Goal: Task Accomplishment & Management: Manage account settings

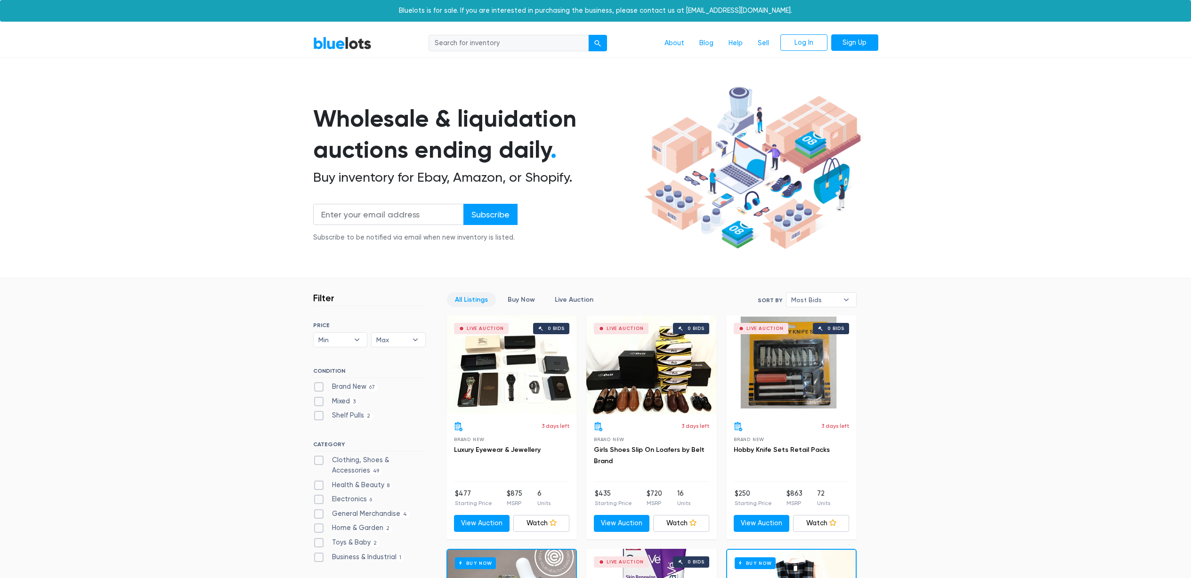
click at [471, 40] on input "search" at bounding box center [508, 43] width 160 height 17
type input "aiox"
click at [588, 35] on button "submit" at bounding box center [597, 43] width 19 height 17
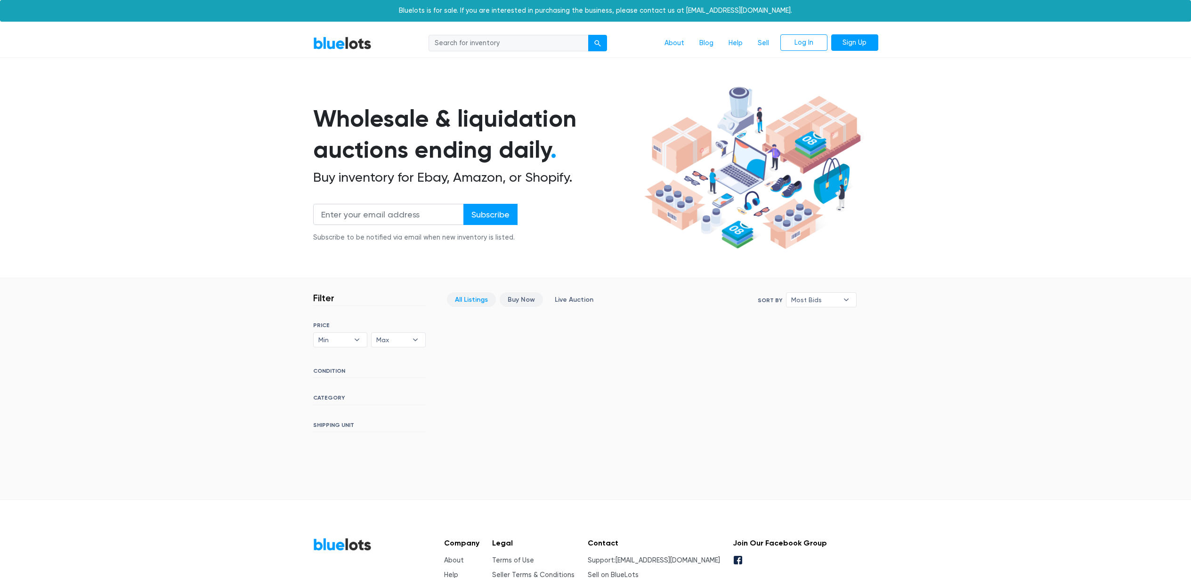
click at [521, 296] on link "Buy Now" at bounding box center [521, 299] width 43 height 15
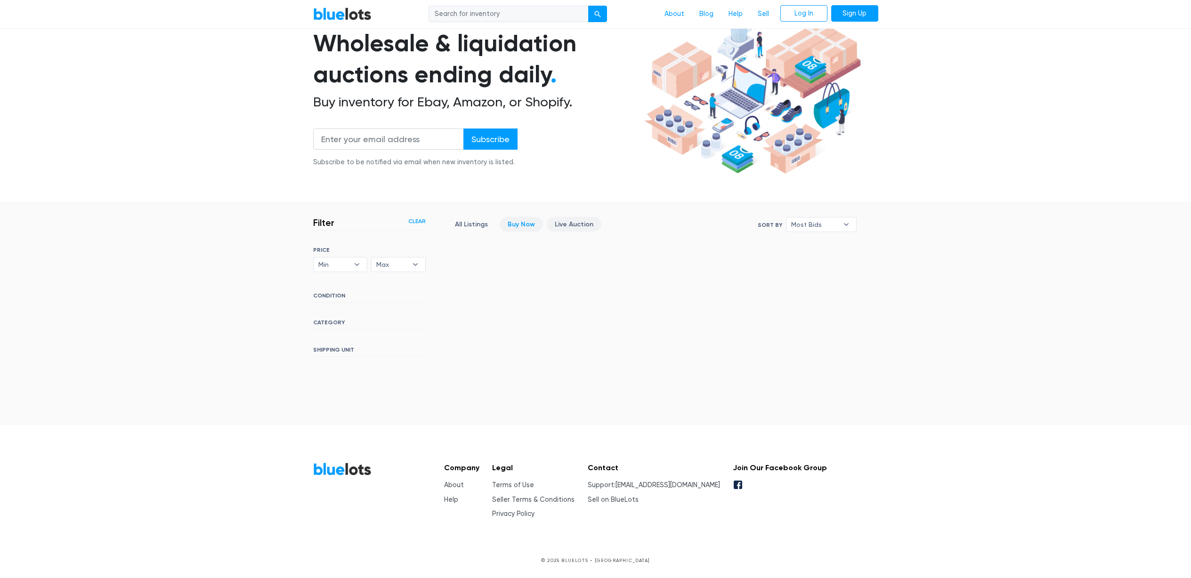
click at [566, 223] on link "Live Auction" at bounding box center [574, 224] width 55 height 15
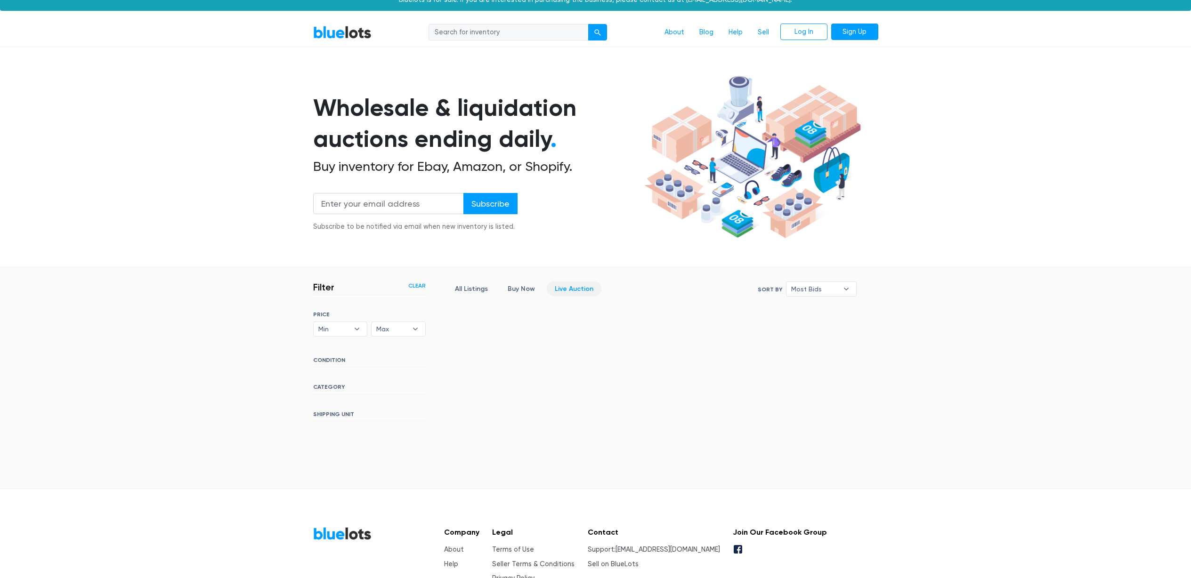
scroll to position [9, 0]
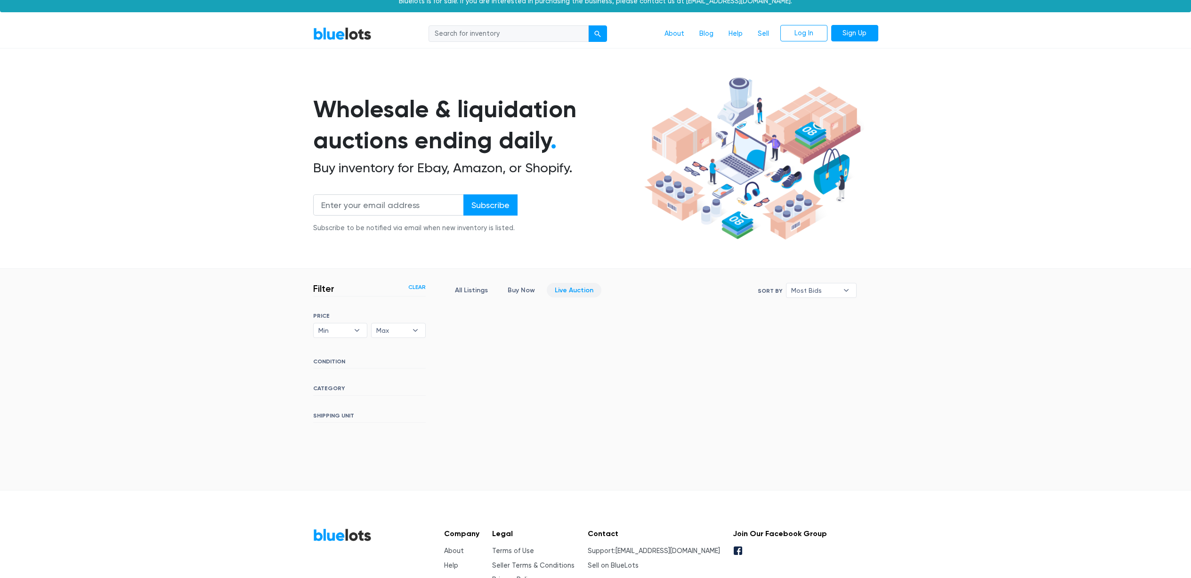
click at [477, 33] on input "search" at bounding box center [508, 33] width 160 height 17
type input "cable"
click at [588, 25] on button "submit" at bounding box center [597, 33] width 19 height 17
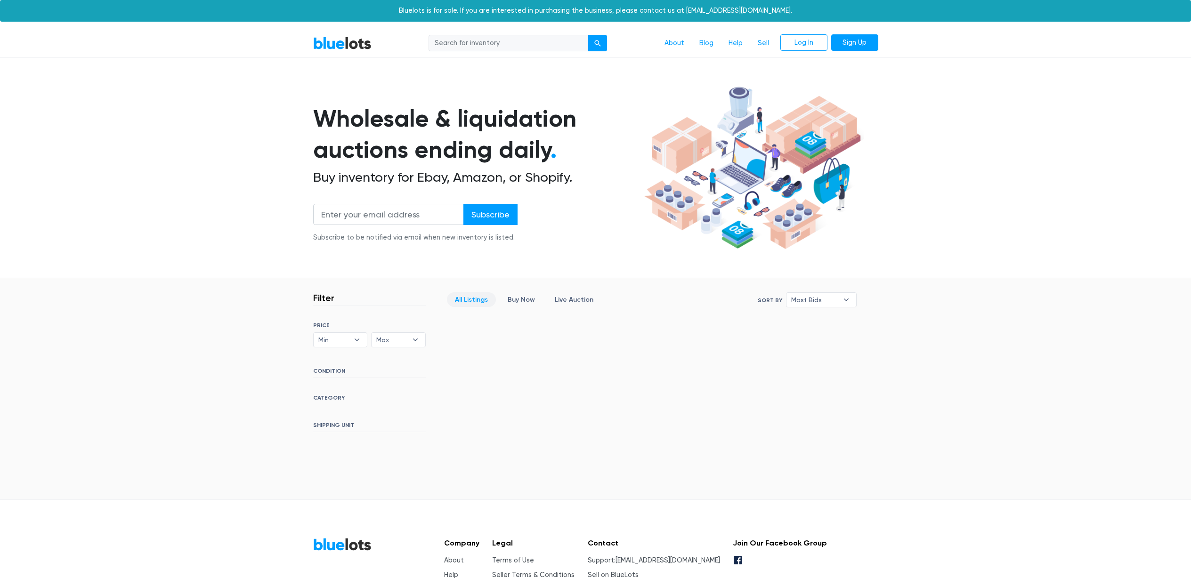
click at [477, 300] on link "All Listings" at bounding box center [471, 299] width 49 height 15
click at [338, 46] on link "BlueLots" at bounding box center [342, 43] width 58 height 14
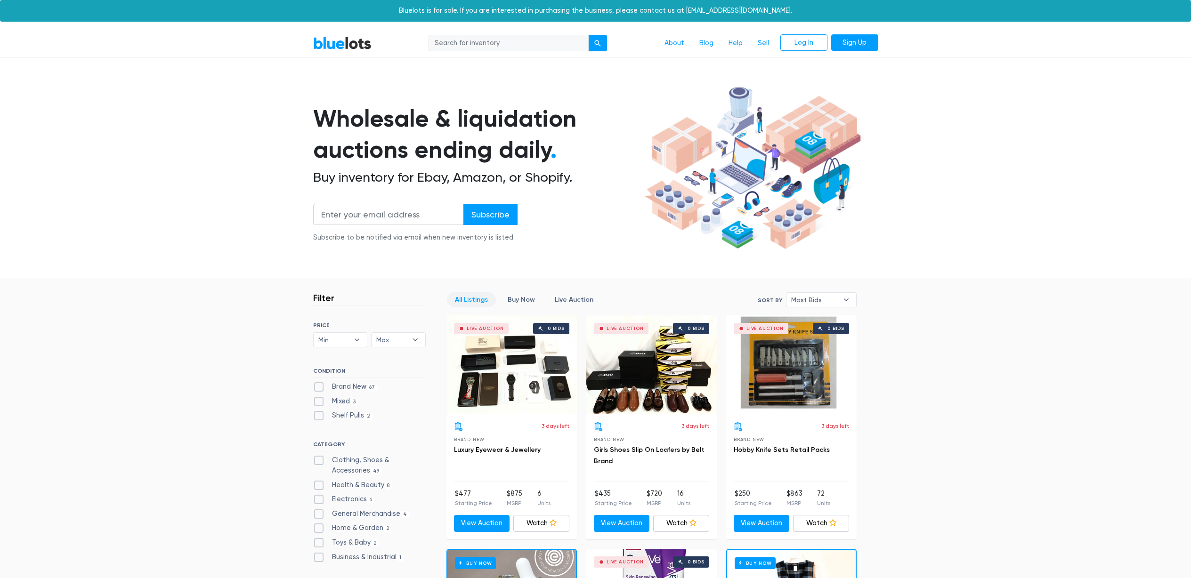
click at [468, 40] on input "search" at bounding box center [508, 43] width 160 height 17
type input "cable"
click at [588, 35] on button "submit" at bounding box center [597, 43] width 19 height 17
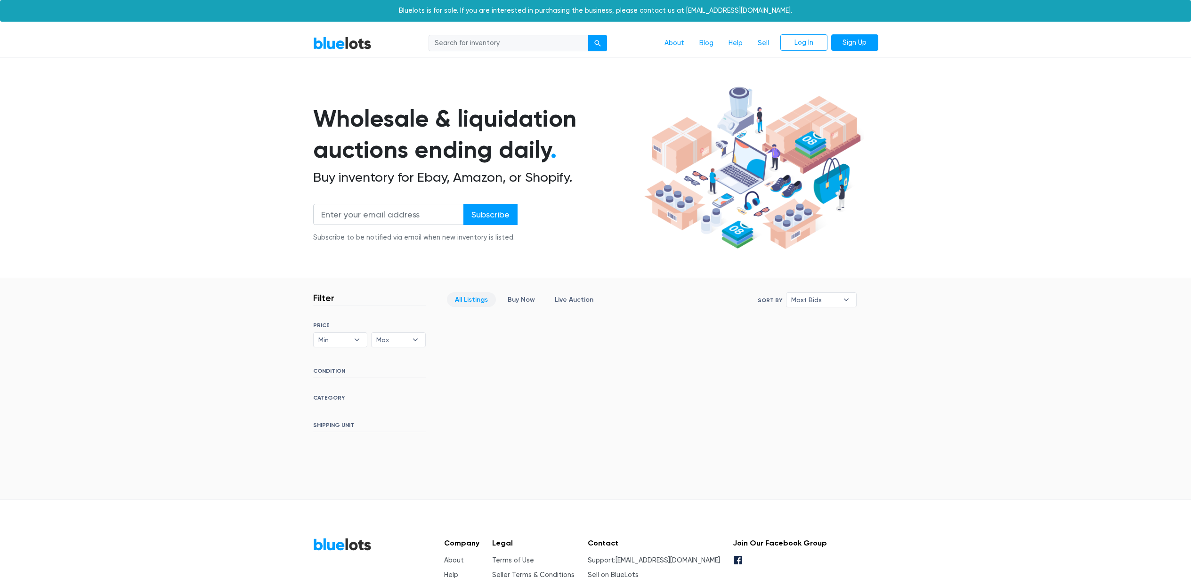
click at [348, 40] on link "BlueLots" at bounding box center [342, 43] width 58 height 14
click at [799, 46] on link "Log In" at bounding box center [803, 42] width 47 height 17
click at [766, 43] on link "Sell" at bounding box center [763, 43] width 26 height 18
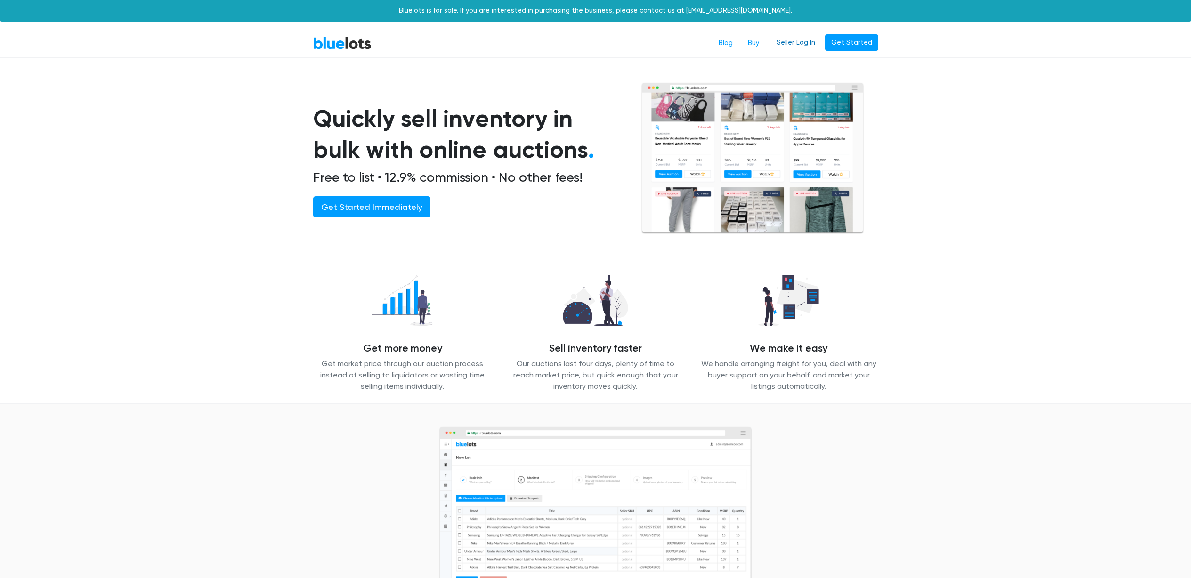
click at [799, 41] on link "Seller Log In" at bounding box center [795, 42] width 51 height 17
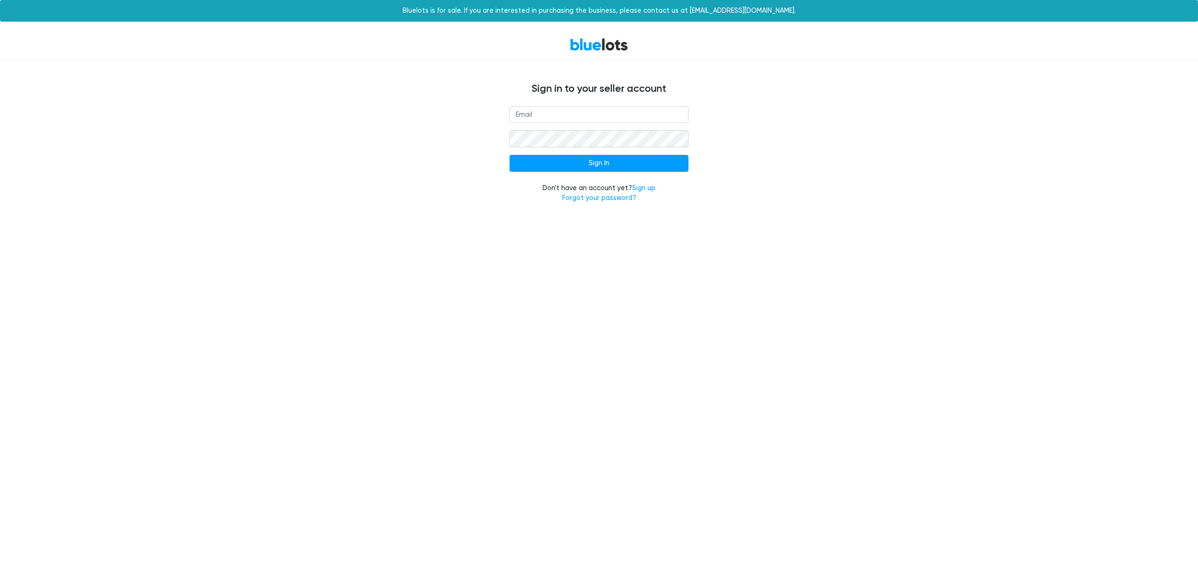
click at [509, 123] on nordpass-icon at bounding box center [509, 123] width 0 height 0
click at [0, 215] on nordpass-autofill-portal at bounding box center [0, 215] width 0 height 0
type input "[EMAIL_ADDRESS][DOMAIN_NAME]"
click at [638, 164] on input "Sign In" at bounding box center [598, 163] width 179 height 17
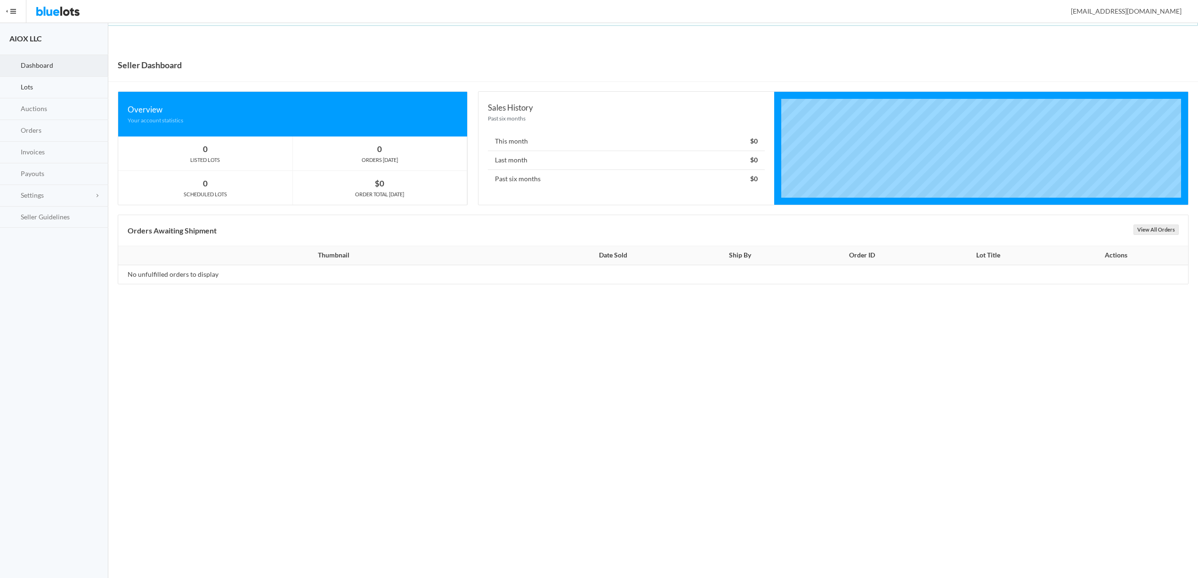
click at [72, 89] on link "Lots" at bounding box center [54, 88] width 108 height 22
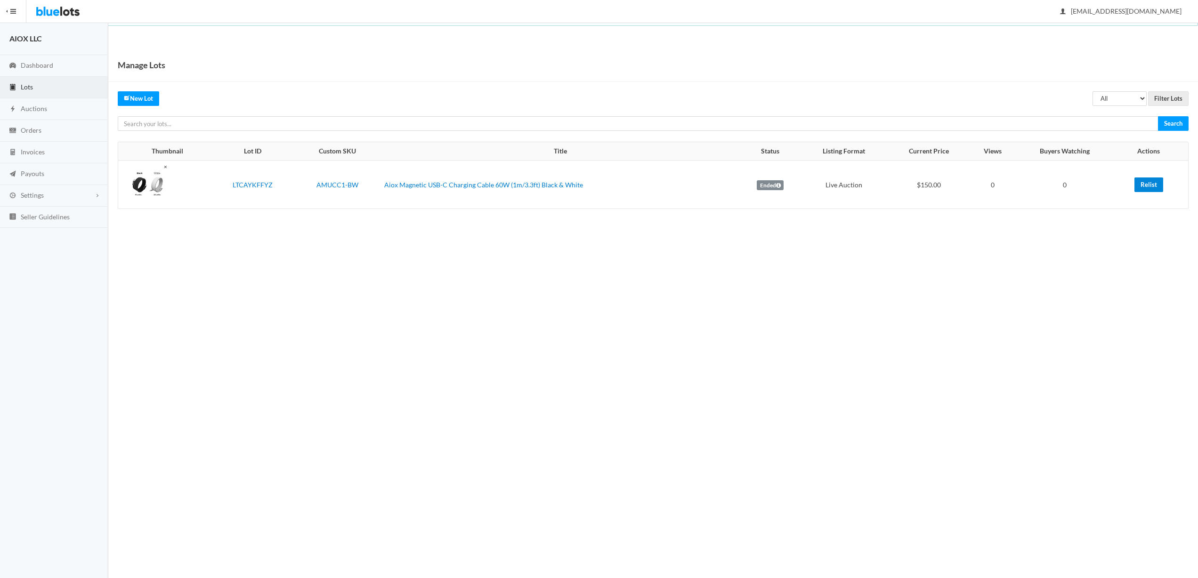
click at [1143, 185] on link "Relist" at bounding box center [1148, 184] width 29 height 15
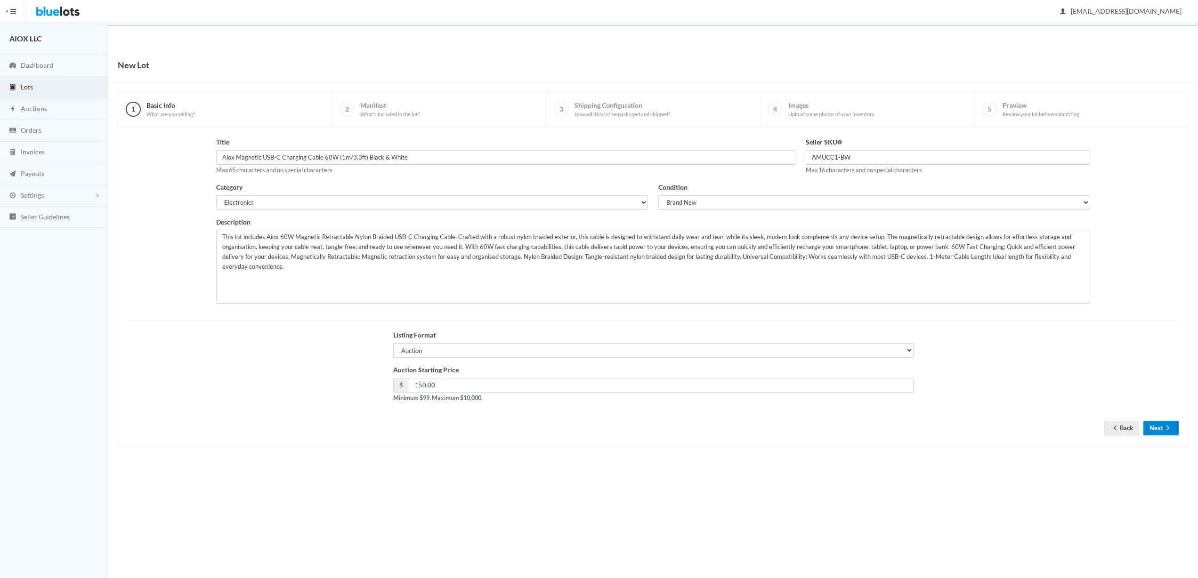
click at [1170, 428] on icon "arrow forward" at bounding box center [1167, 428] width 9 height 8
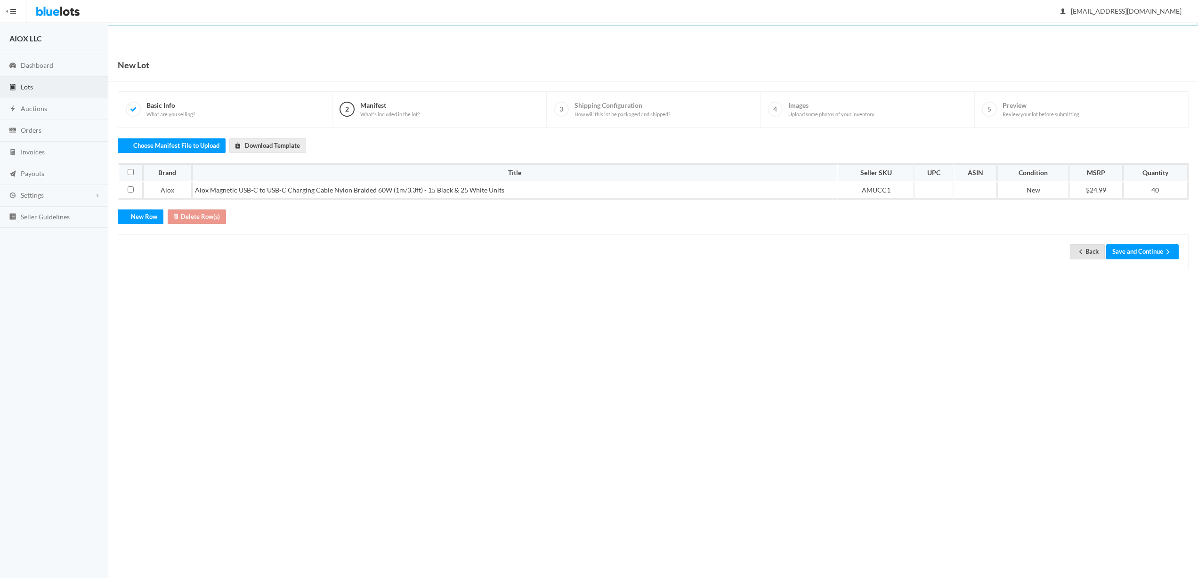
click at [1073, 249] on link "Back" at bounding box center [1087, 251] width 35 height 15
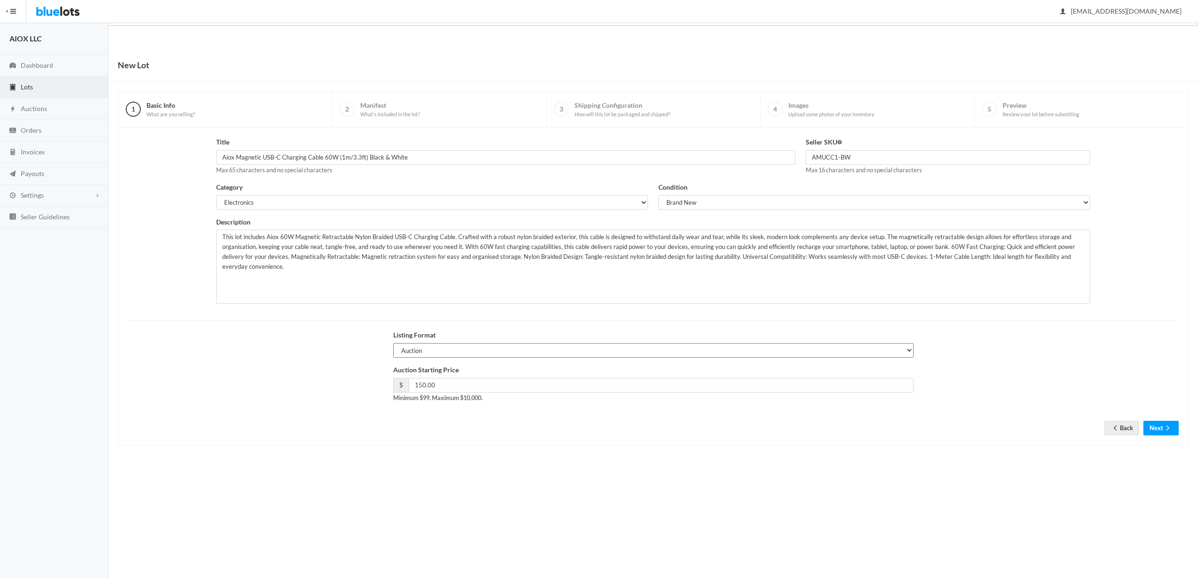
click at [452, 347] on select "Auction Buy Now" at bounding box center [653, 350] width 520 height 15
select select "false"
click at [393, 343] on select "Auction Buy Now" at bounding box center [653, 350] width 520 height 15
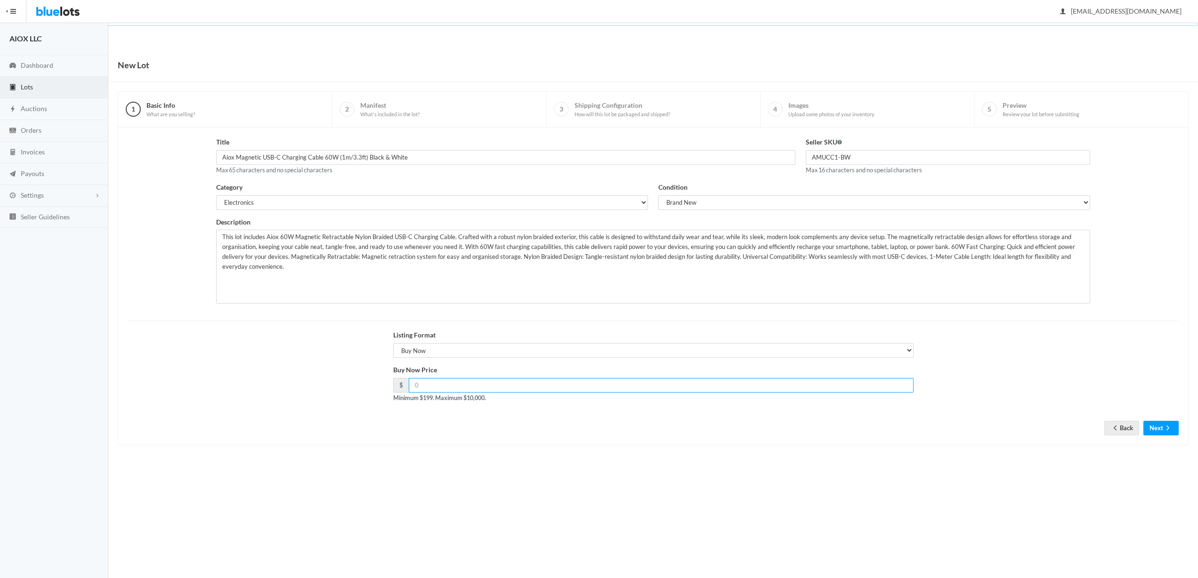
click at [487, 386] on input "number" at bounding box center [661, 385] width 505 height 15
drag, startPoint x: 437, startPoint y: 383, endPoint x: 395, endPoint y: 383, distance: 41.4
click at [395, 383] on div "$" at bounding box center [653, 385] width 520 height 15
click at [606, 485] on body "Bluelots is for sale. If you are interested in purchasing the business, please …" at bounding box center [599, 289] width 1198 height 578
click at [1161, 427] on button "Next" at bounding box center [1160, 428] width 35 height 15
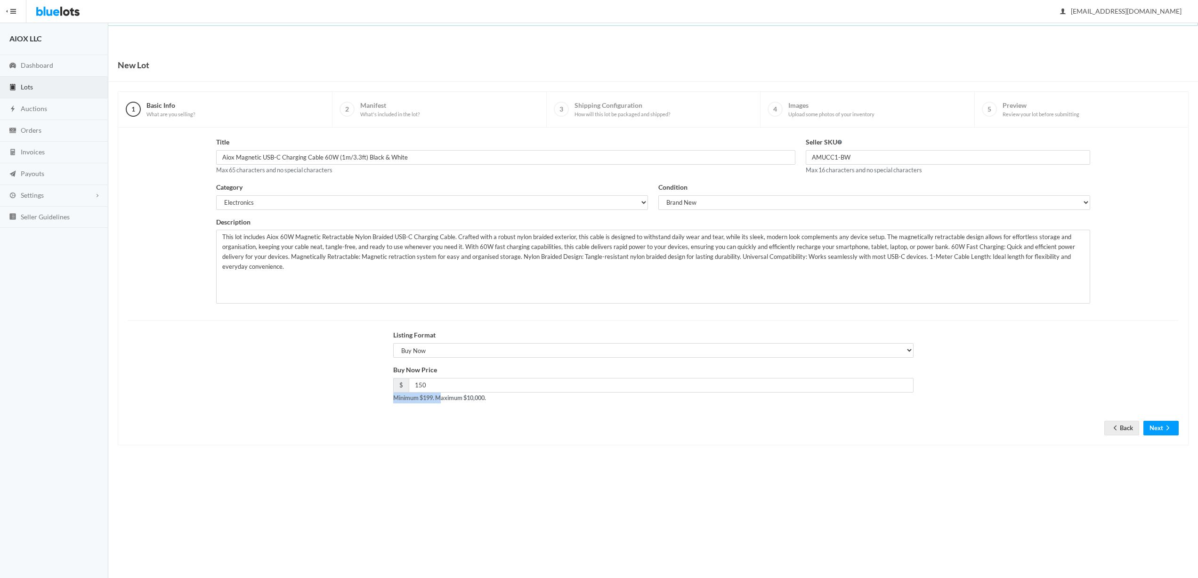
drag, startPoint x: 401, startPoint y: 397, endPoint x: 442, endPoint y: 398, distance: 40.5
click at [442, 398] on div "Buy Now Price $ 150 Minimum $199. Maximum $10,000." at bounding box center [652, 387] width 1061 height 45
click at [465, 398] on strong "Minimum $199. Maximum $10,000." at bounding box center [439, 398] width 93 height 8
drag, startPoint x: 406, startPoint y: 399, endPoint x: 372, endPoint y: 396, distance: 33.5
click at [375, 397] on div "Buy Now Price $ 150 Minimum $199. Maximum $10,000." at bounding box center [652, 387] width 1061 height 45
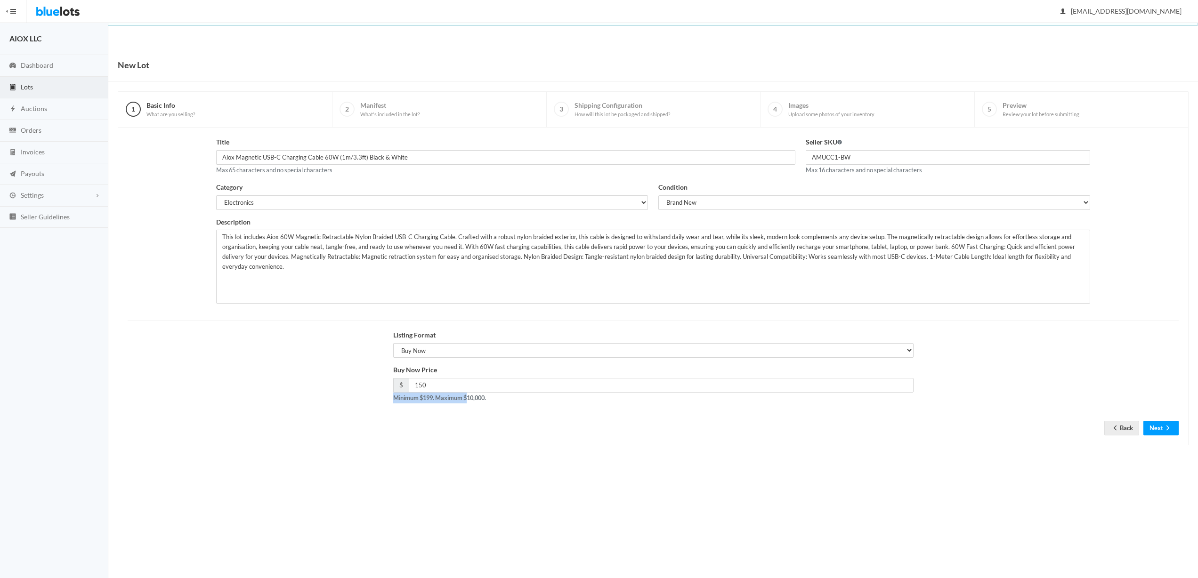
click at [371, 396] on div "Buy Now Price $ 150 Minimum $199. Maximum $10,000." at bounding box center [652, 387] width 1061 height 45
drag, startPoint x: 428, startPoint y: 386, endPoint x: 396, endPoint y: 386, distance: 32.0
click at [397, 386] on div "$ 150" at bounding box center [653, 385] width 520 height 15
type input "199"
click at [578, 423] on div "Title Aiox Magnetic USB-C Charging Cable 60W (1m/3.3ft) Black & White Max 65 ch…" at bounding box center [653, 286] width 1051 height 298
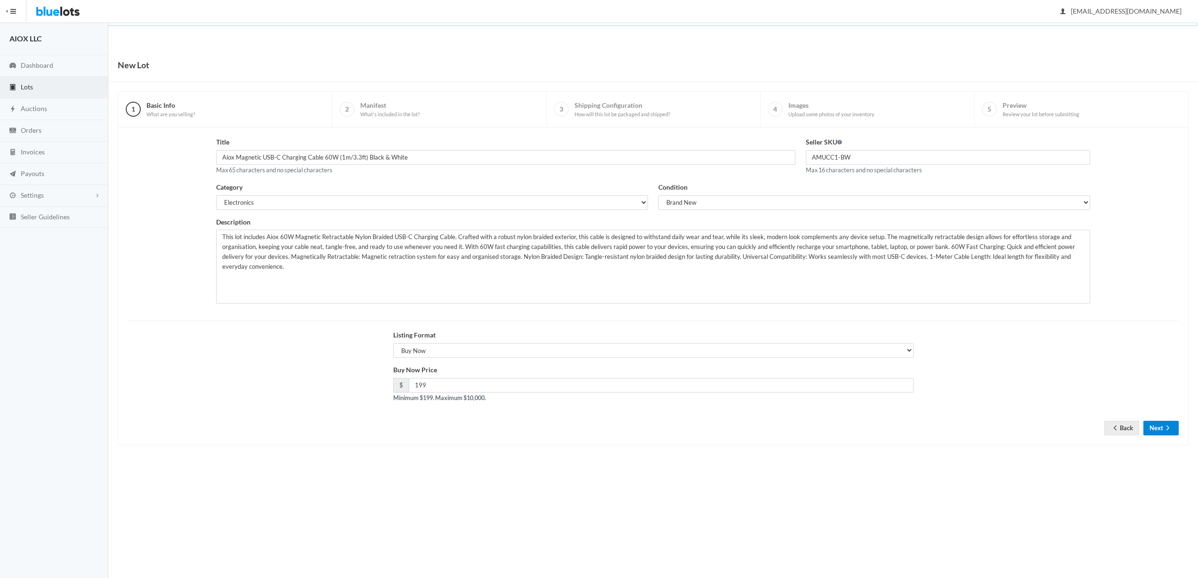
click at [1153, 429] on button "Next" at bounding box center [1160, 428] width 35 height 15
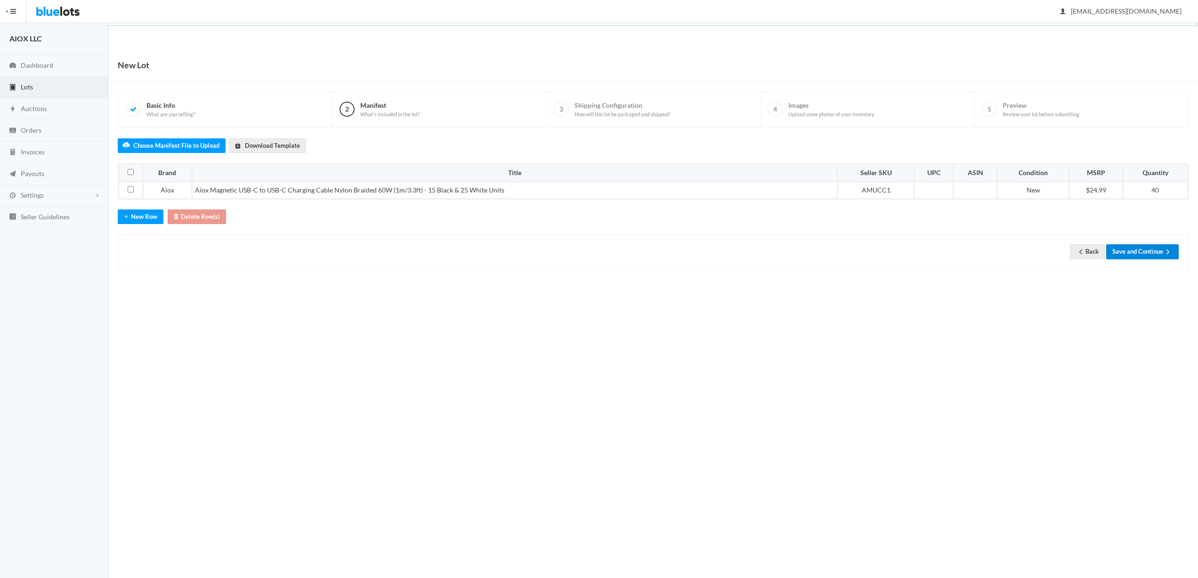
click at [1130, 252] on button "Save and Continue" at bounding box center [1142, 251] width 73 height 15
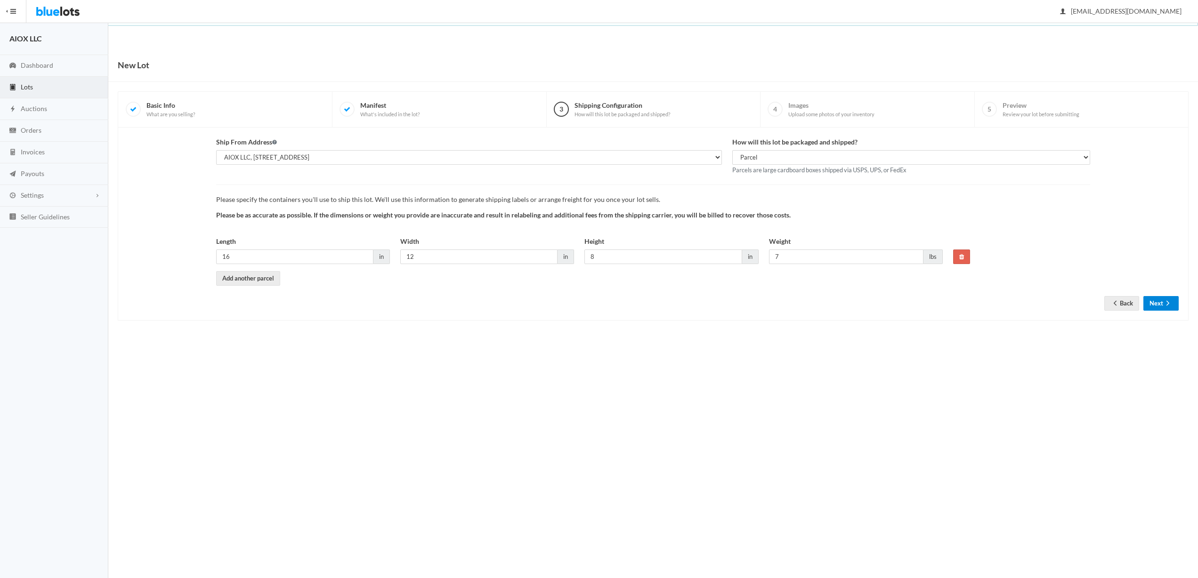
click at [1169, 303] on icon "arrow forward" at bounding box center [1167, 303] width 3 height 5
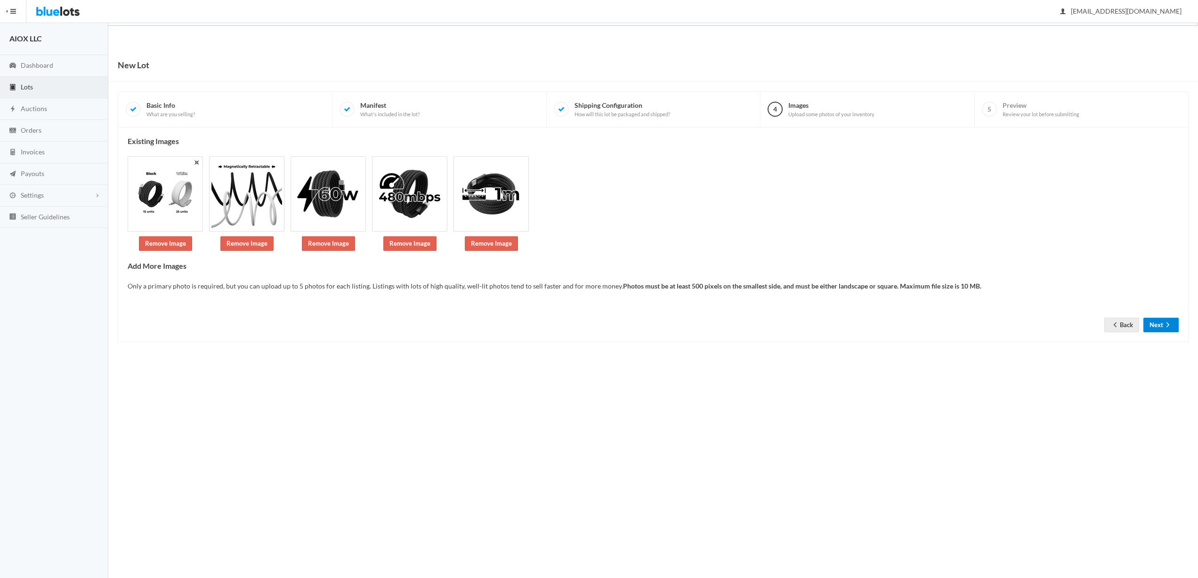
click at [1166, 327] on icon "arrow forward" at bounding box center [1167, 325] width 9 height 8
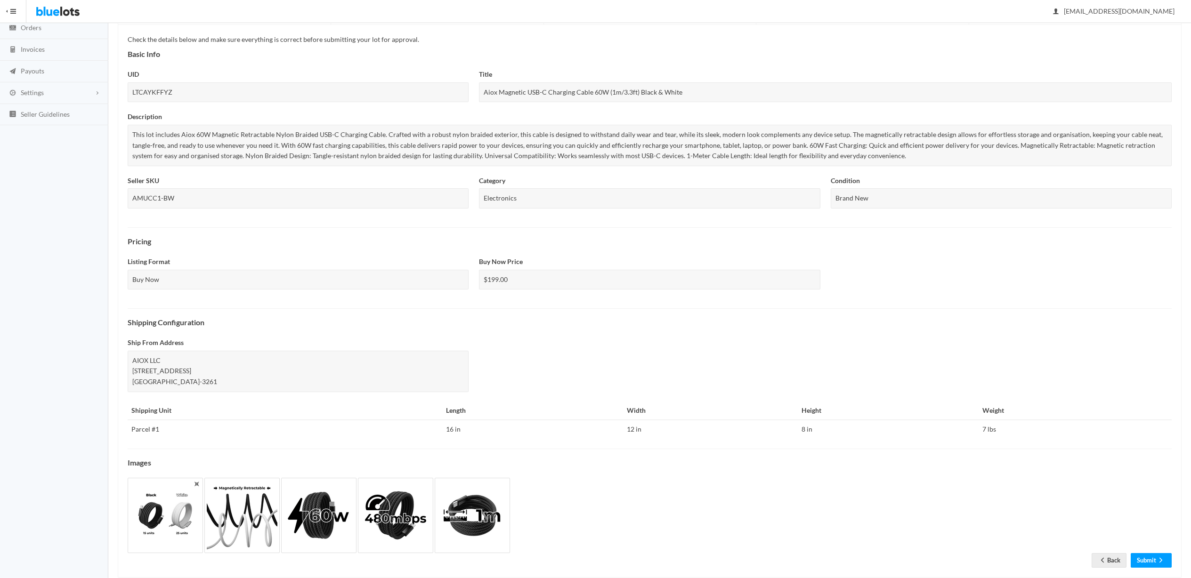
scroll to position [121, 0]
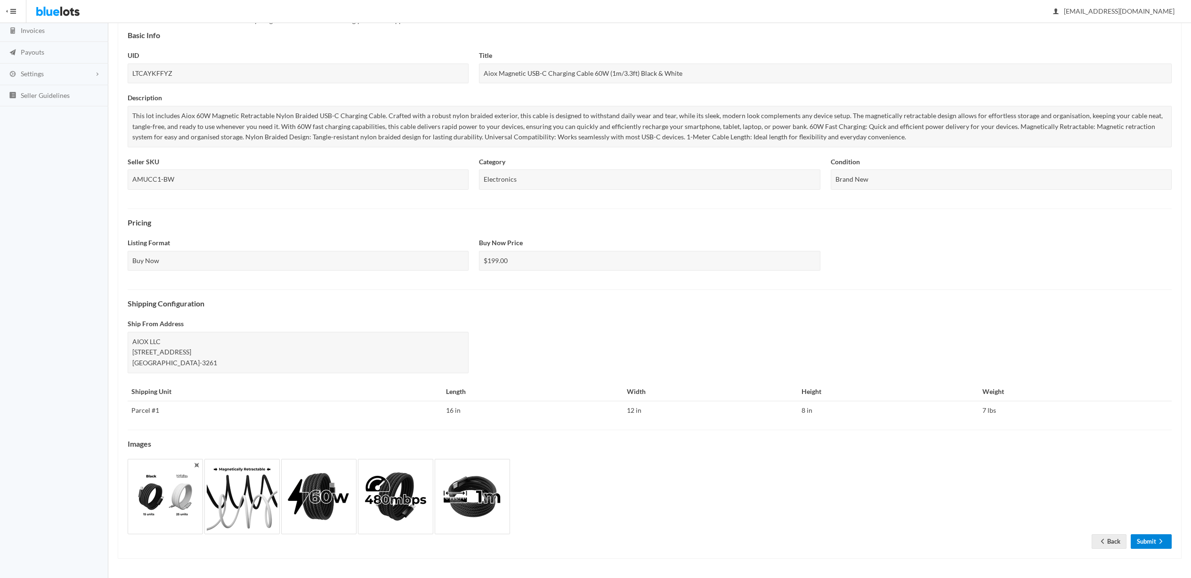
click at [1151, 546] on link "Submit" at bounding box center [1150, 541] width 41 height 15
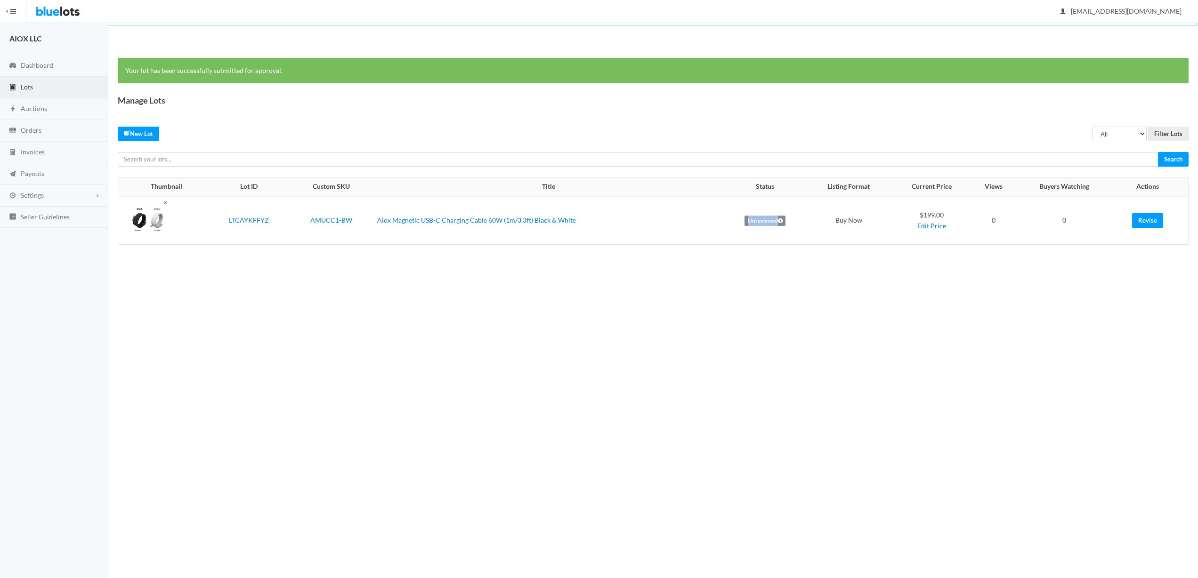
drag, startPoint x: 738, startPoint y: 220, endPoint x: 786, endPoint y: 223, distance: 47.7
click at [786, 223] on td "Unreviewed" at bounding box center [765, 220] width 82 height 48
click at [1158, 12] on span "[EMAIL_ADDRESS][DOMAIN_NAME]" at bounding box center [1120, 11] width 121 height 8
click at [418, 219] on link "Aiox Magnetic USB-C Charging Cable 60W (1m/3.3ft) Black & White" at bounding box center [476, 220] width 199 height 8
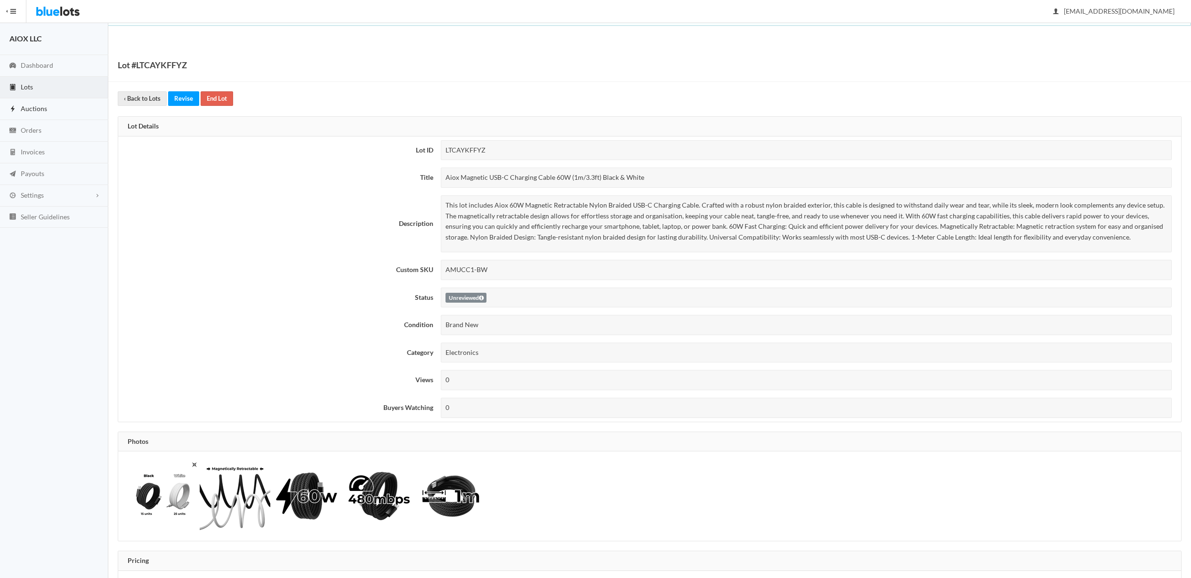
click at [55, 105] on link "Auctions" at bounding box center [54, 109] width 108 height 22
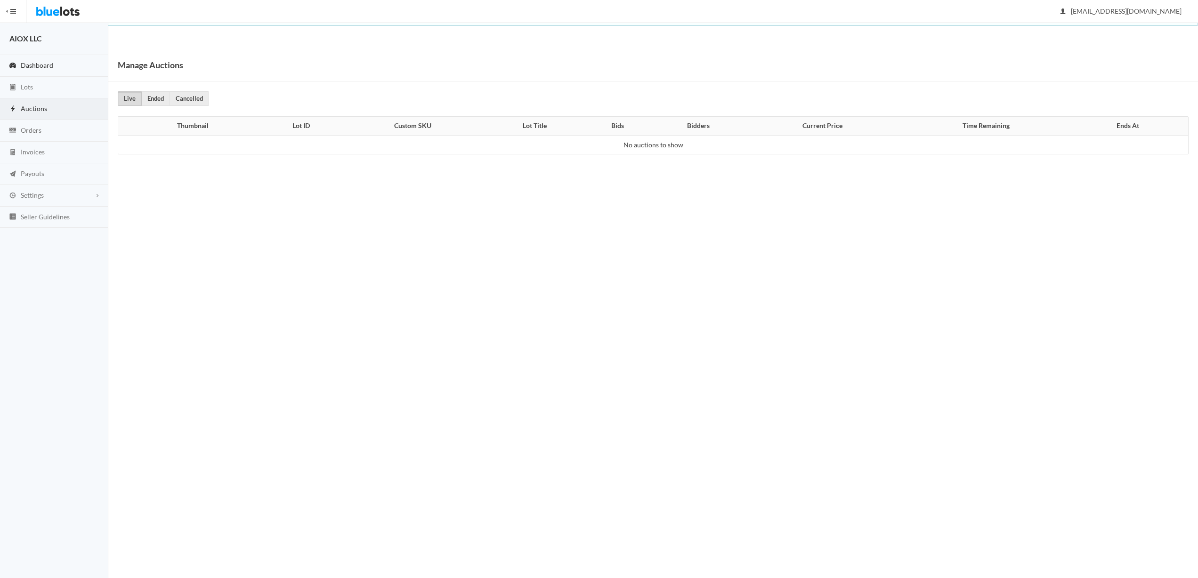
click at [65, 73] on link "Dashboard" at bounding box center [54, 66] width 108 height 22
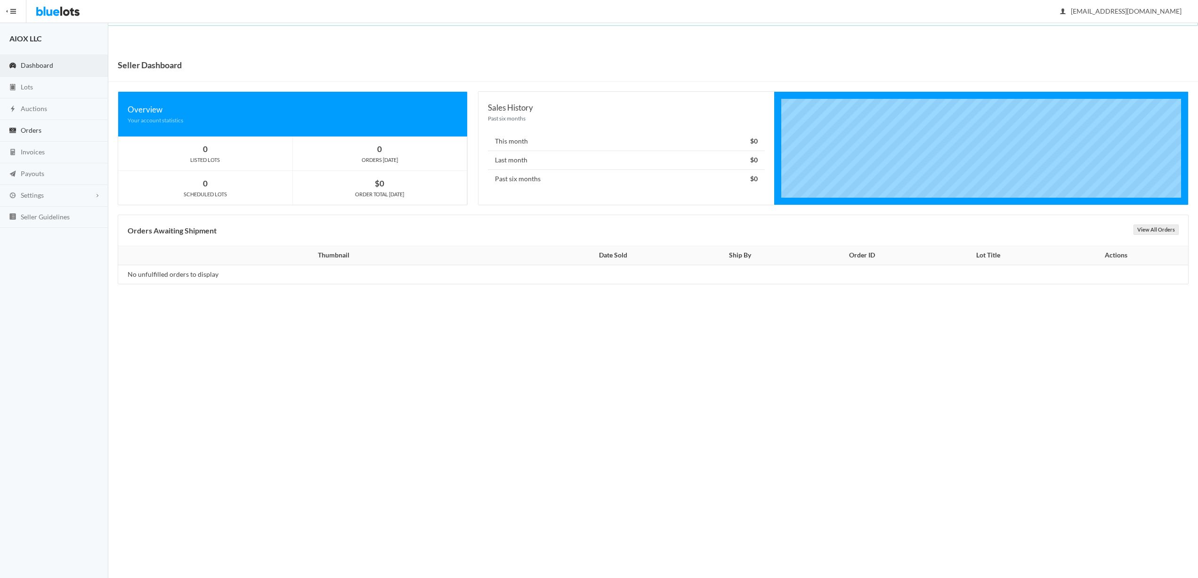
click at [60, 128] on link "Orders" at bounding box center [54, 131] width 108 height 22
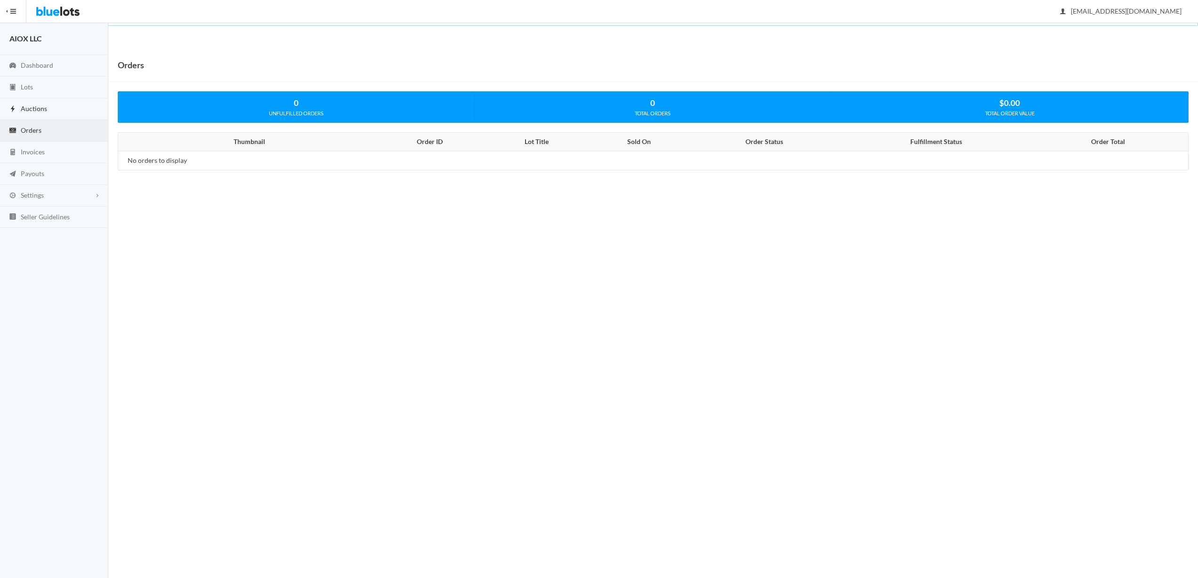
click at [61, 109] on link "Auctions" at bounding box center [54, 109] width 108 height 22
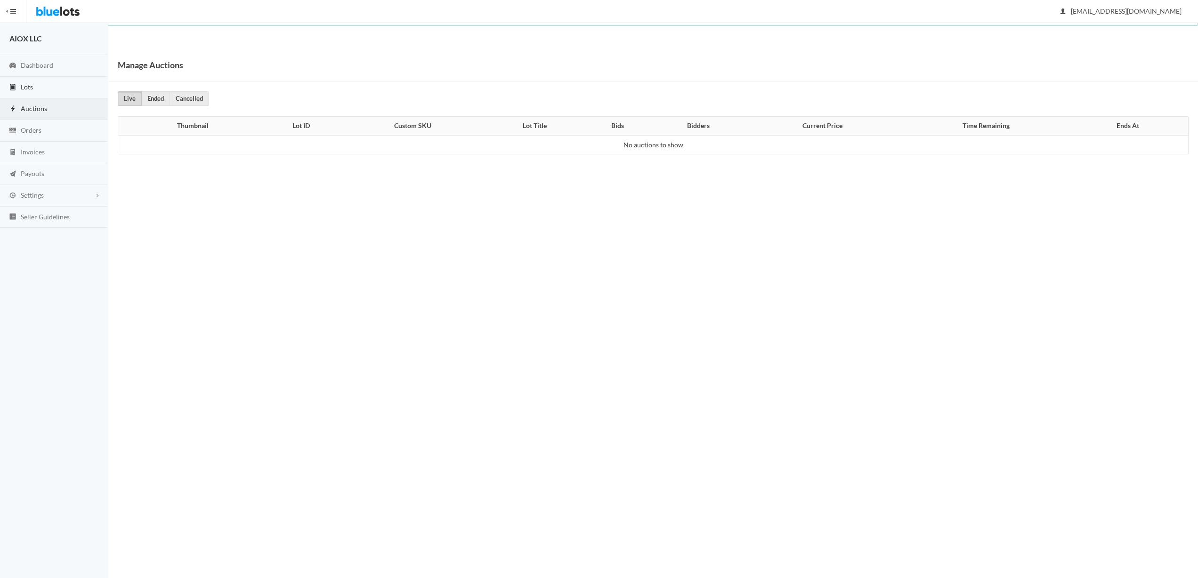
click at [62, 88] on link "Lots" at bounding box center [54, 88] width 108 height 22
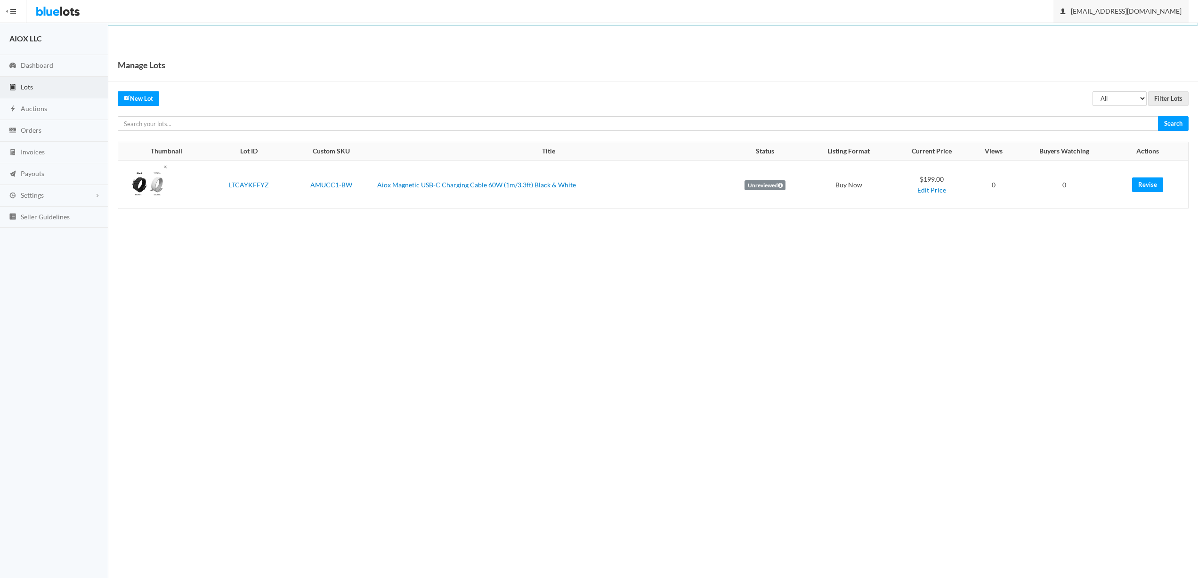
click at [1162, 13] on span "[EMAIL_ADDRESS][DOMAIN_NAME]" at bounding box center [1120, 11] width 121 height 8
click at [1141, 33] on link "Sign Out" at bounding box center [1150, 32] width 74 height 15
